Goal: Task Accomplishment & Management: Manage account settings

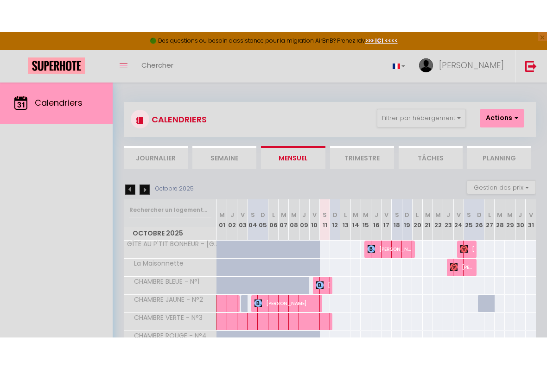
scroll to position [31, 0]
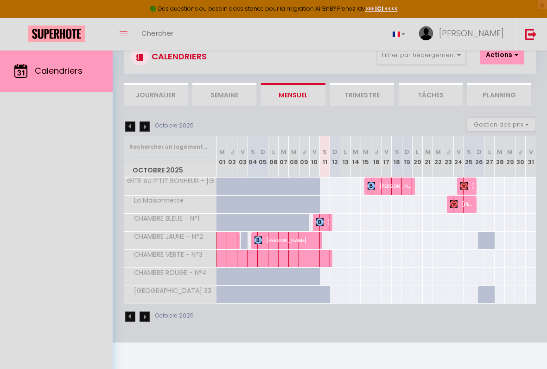
click at [323, 256] on span at bounding box center [341, 259] width 235 height 18
select select "OK"
select select "KO"
select select "0"
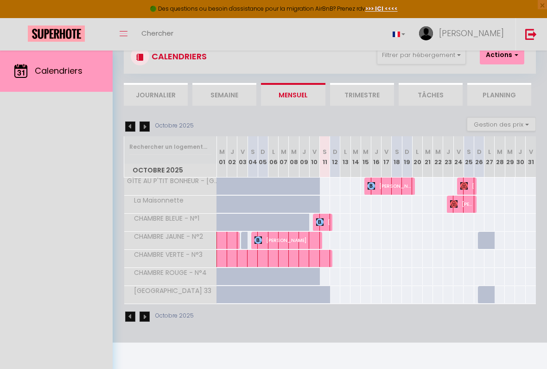
select select "1"
select select
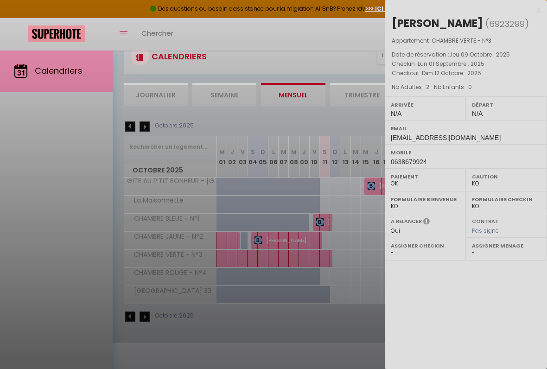
click at [314, 236] on div at bounding box center [273, 184] width 547 height 369
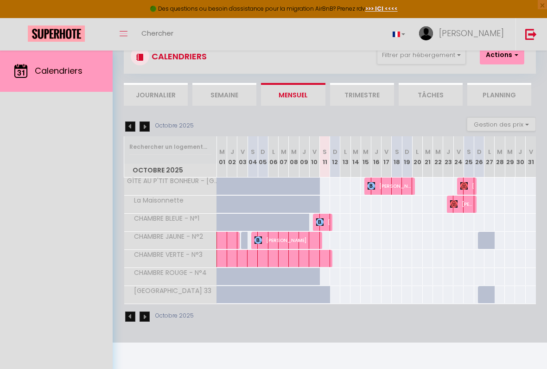
click at [302, 241] on span "[PERSON_NAME]" at bounding box center [287, 240] width 64 height 18
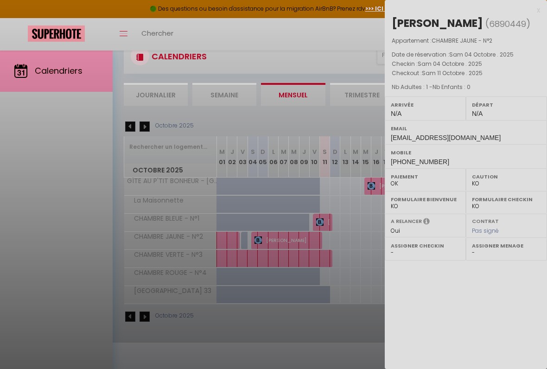
click at [314, 256] on div at bounding box center [273, 184] width 547 height 369
